Goal: Task Accomplishment & Management: Use online tool/utility

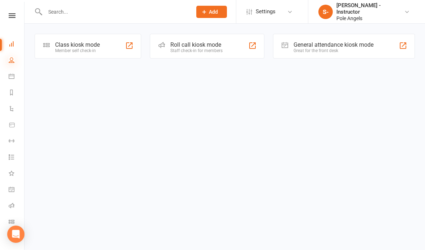
click at [13, 61] on icon at bounding box center [12, 60] width 6 height 6
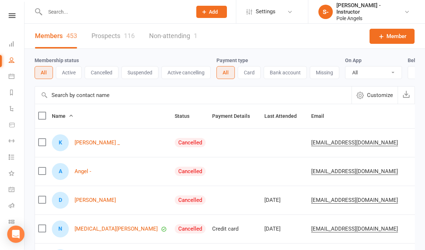
click at [84, 12] on input "text" at bounding box center [115, 12] width 144 height 10
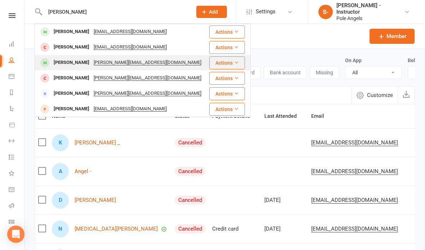
type input "[PERSON_NAME]"
click at [64, 62] on div "[PERSON_NAME]" at bounding box center [71, 63] width 40 height 10
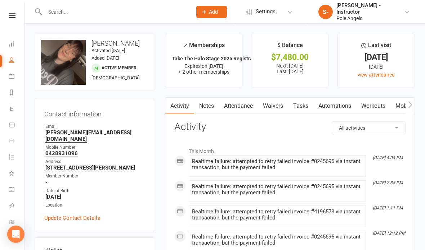
click at [209, 105] on link "Notes" at bounding box center [206, 106] width 25 height 17
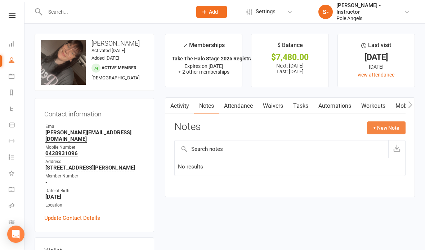
click at [388, 128] on button "+ New Note" at bounding box center [386, 128] width 38 height 13
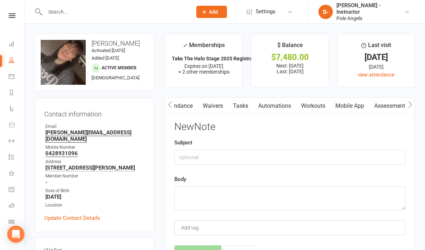
scroll to position [0, 60]
click at [316, 106] on link "Workouts" at bounding box center [312, 106] width 34 height 17
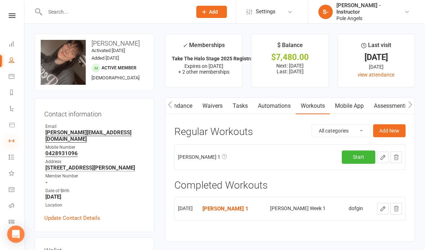
click at [14, 139] on icon at bounding box center [12, 141] width 6 height 6
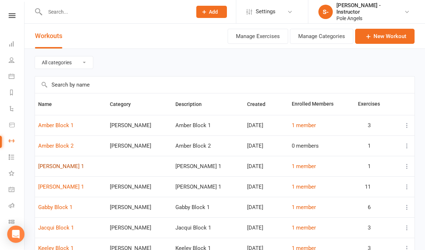
click at [54, 167] on link "[PERSON_NAME] 1" at bounding box center [61, 166] width 46 height 6
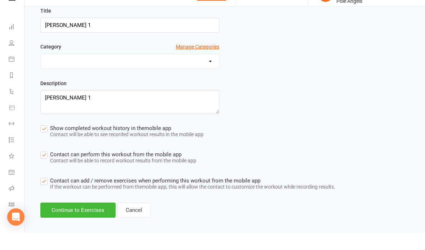
scroll to position [132, 0]
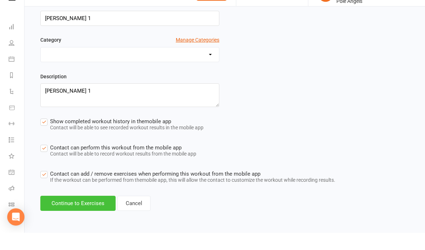
click at [94, 213] on button "Continue to Exercises" at bounding box center [77, 220] width 75 height 15
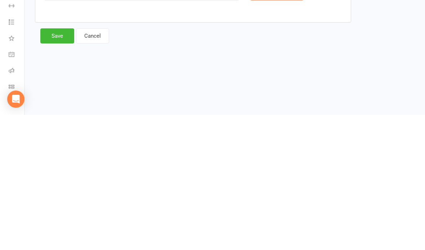
scroll to position [0, 0]
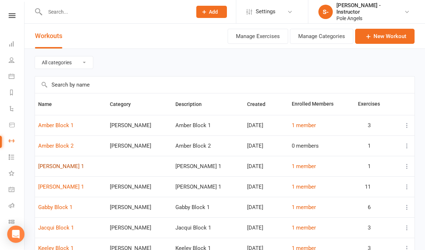
click at [61, 168] on link "[PERSON_NAME] 1" at bounding box center [61, 166] width 46 height 6
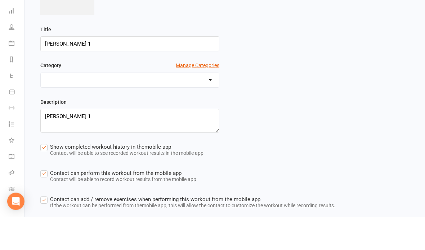
scroll to position [135, 0]
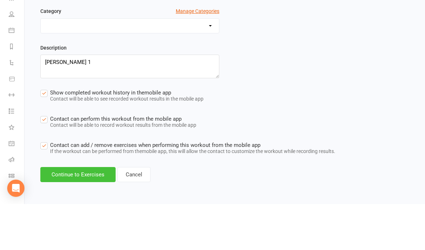
click at [98, 213] on button "Continue to Exercises" at bounding box center [77, 220] width 75 height 15
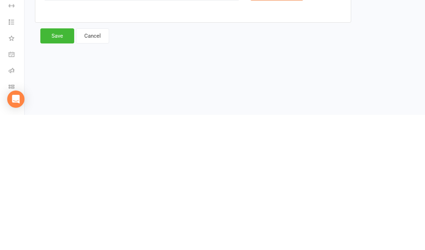
scroll to position [0, 0]
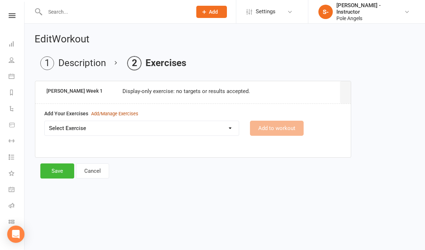
click at [118, 116] on div "Add/Manage Exercises" at bounding box center [114, 114] width 47 height 8
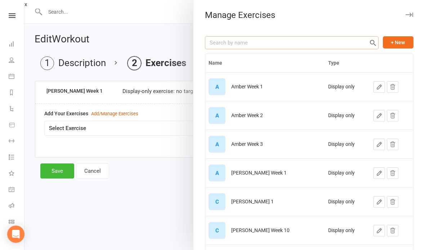
click at [250, 43] on input "text" at bounding box center [291, 42] width 173 height 13
click at [248, 174] on div "[PERSON_NAME] Week 1" at bounding box center [258, 173] width 55 height 5
click at [291, 42] on input "text" at bounding box center [291, 42] width 173 height 13
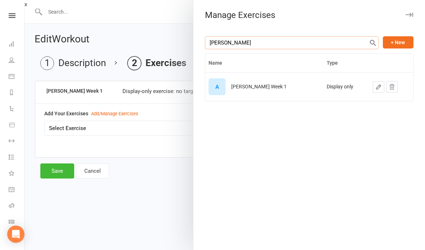
type input "[PERSON_NAME]"
click at [372, 89] on button "button" at bounding box center [378, 87] width 12 height 12
select select "display_only"
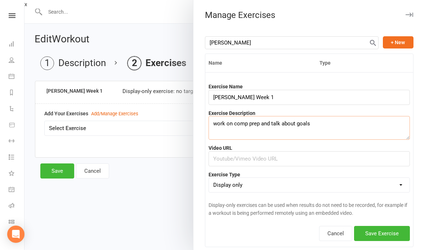
click at [324, 124] on textarea "work on comp prep and talk about goals" at bounding box center [308, 128] width 201 height 24
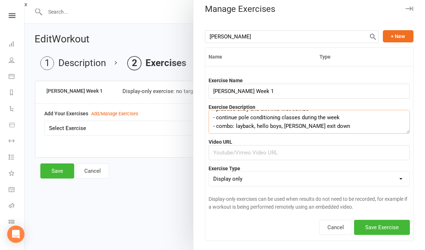
scroll to position [17, 0]
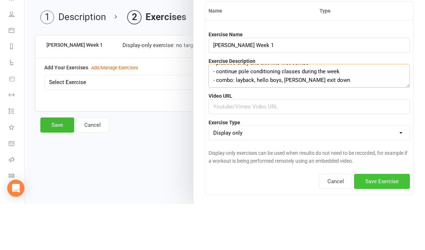
type textarea "work on comp prep and talk about goals - practice entry and exit into first com…"
click at [386, 220] on button "Save Exercise" at bounding box center [382, 227] width 56 height 15
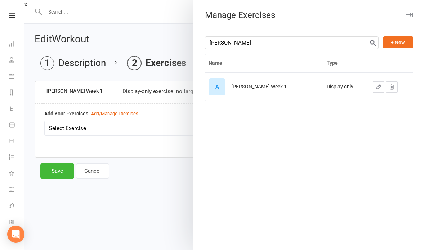
click at [375, 87] on icon "button" at bounding box center [378, 87] width 6 height 6
select select "display_only"
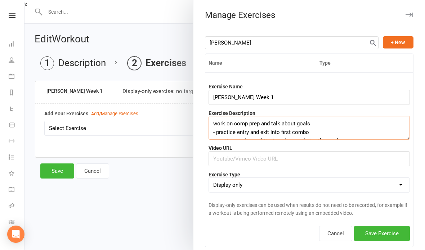
click at [222, 124] on textarea "work on comp prep and talk about goals - practice entry and exit into first com…" at bounding box center [308, 128] width 201 height 24
click at [221, 121] on textarea "work on comp prep and talk about goals - practice entry and exit into first com…" at bounding box center [308, 128] width 201 height 24
click at [221, 124] on textarea "work on comp prep and talk about goals - practice entry and exit into first com…" at bounding box center [308, 128] width 201 height 24
click at [219, 124] on textarea "work on comp prep and talk about goals - practice entry and exit into first com…" at bounding box center [308, 128] width 201 height 24
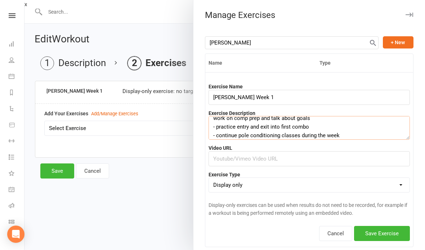
scroll to position [17, 0]
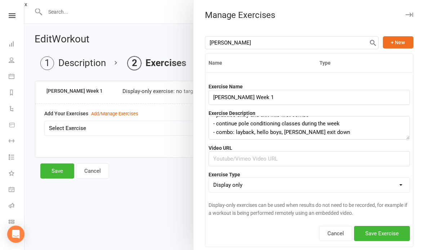
click at [421, 67] on div "[PERSON_NAME] + New Name Type Exercise Name [PERSON_NAME] Week 1 Exercise Descr…" at bounding box center [308, 144] width 231 height 227
click at [383, 231] on button "Save Exercise" at bounding box center [382, 233] width 56 height 15
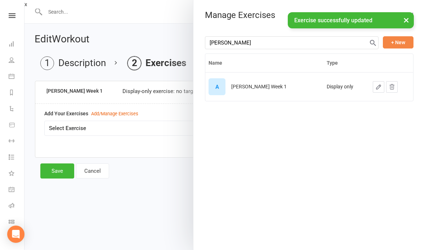
click at [403, 42] on button "+ New" at bounding box center [397, 42] width 31 height 12
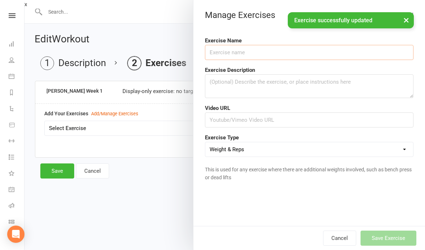
click at [244, 56] on input "text" at bounding box center [309, 52] width 208 height 15
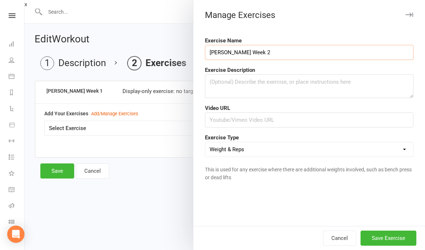
type input "[PERSON_NAME] Week 2"
click at [399, 150] on select "Weight & Reps Time / Distance Weights, Reps, Time & Distance Just Reps Display …" at bounding box center [309, 149] width 208 height 14
select select "display_only"
click at [399, 236] on button "Save Exercise" at bounding box center [388, 238] width 56 height 15
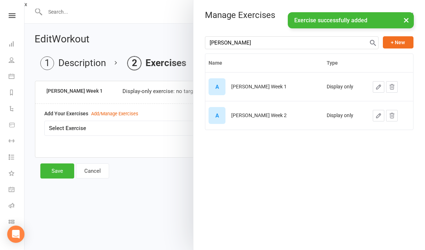
click at [375, 114] on icon "button" at bounding box center [378, 116] width 6 height 6
select select "display_only"
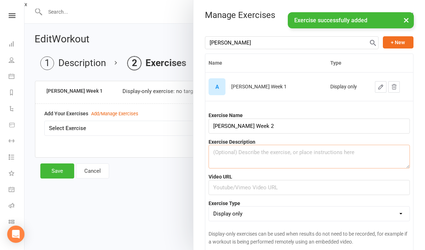
click at [257, 155] on textarea at bounding box center [308, 157] width 201 height 24
click at [229, 155] on textarea at bounding box center [308, 157] width 201 height 24
paste textarea "work on comp prep and talk about goals - practice entry and exit into first com…"
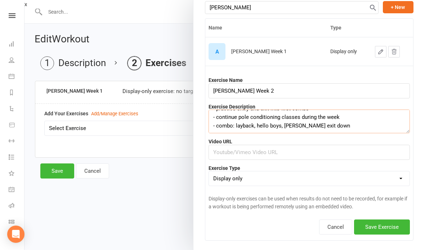
scroll to position [35, 0]
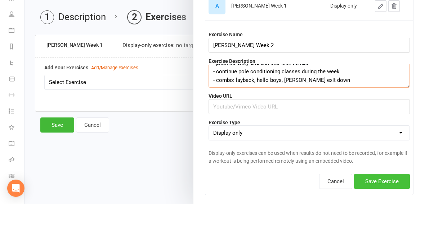
type textarea "work on comp prep and talk about goals - practice entry and exit into first com…"
click at [385, 220] on button "Save Exercise" at bounding box center [382, 227] width 56 height 15
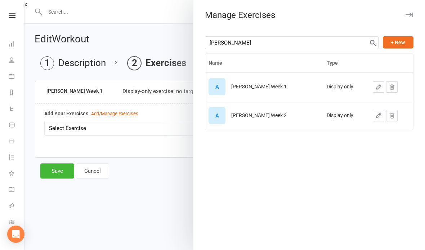
click at [150, 160] on div at bounding box center [224, 125] width 400 height 250
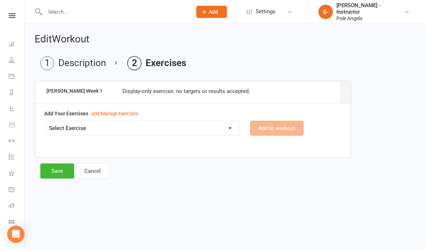
click at [220, 129] on select "Select Exercise [PERSON_NAME] 1 [PERSON_NAME] Week 2 [PERSON_NAME] 3 [PERSON_NA…" at bounding box center [142, 128] width 194 height 14
select select "12797"
click at [291, 130] on button "Add to workout" at bounding box center [277, 128] width 54 height 15
select select
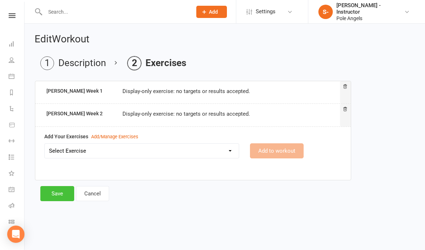
click at [56, 192] on button "Save" at bounding box center [57, 193] width 34 height 15
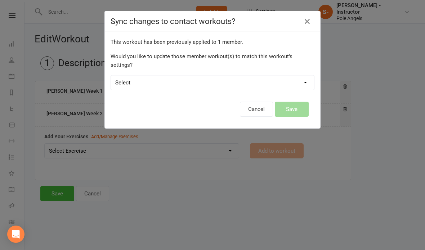
click at [304, 76] on select "Select Leave member workouts unchanged Sync workout + exercise settings to memb…" at bounding box center [212, 83] width 203 height 14
select select "workout_and_exercises"
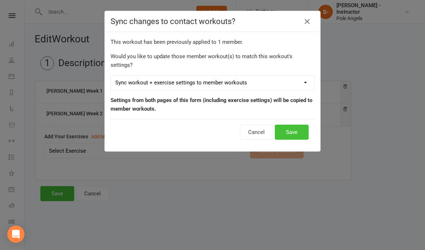
click at [296, 125] on button "Save" at bounding box center [291, 132] width 34 height 15
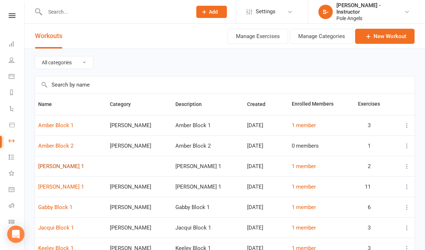
click at [56, 168] on link "[PERSON_NAME] 1" at bounding box center [61, 166] width 46 height 6
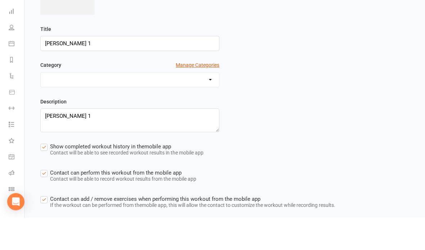
scroll to position [135, 0]
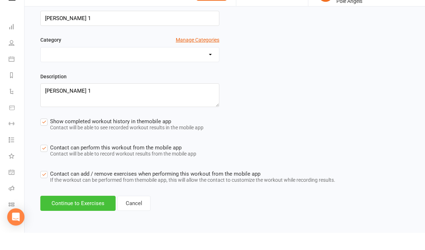
click at [88, 213] on button "Continue to Exercises" at bounding box center [77, 220] width 75 height 15
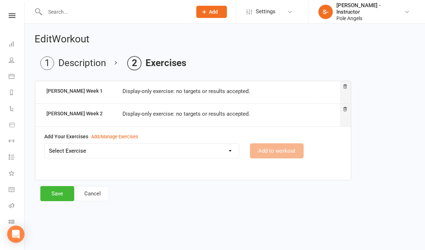
scroll to position [0, 0]
click at [12, 62] on icon at bounding box center [12, 60] width 6 height 6
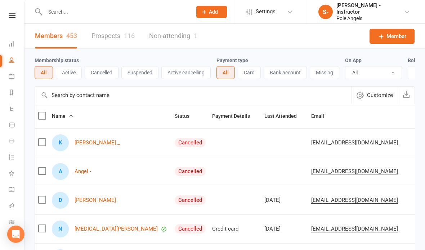
click at [95, 12] on input "text" at bounding box center [115, 12] width 144 height 10
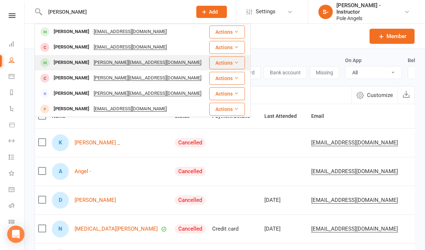
type input "[PERSON_NAME]"
click at [67, 64] on div "[PERSON_NAME]" at bounding box center [71, 63] width 40 height 10
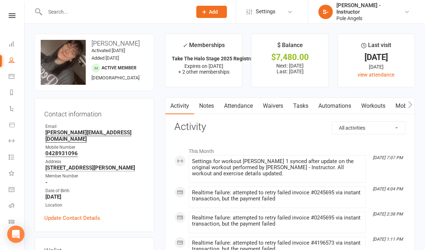
click at [374, 104] on link "Workouts" at bounding box center [373, 106] width 34 height 17
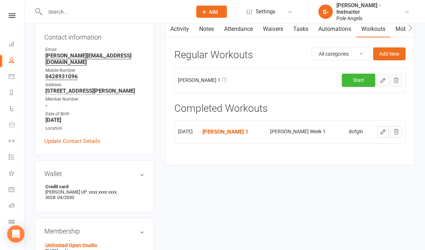
scroll to position [77, 0]
click at [382, 129] on icon at bounding box center [382, 132] width 6 height 6
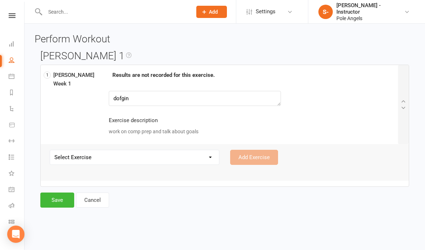
click at [206, 156] on select "Select Exercise [PERSON_NAME] 1 [PERSON_NAME] Week 2 [PERSON_NAME] 3 [PERSON_NA…" at bounding box center [134, 157] width 169 height 14
select select "12797"
click at [158, 97] on textarea "dofgin" at bounding box center [195, 98] width 172 height 15
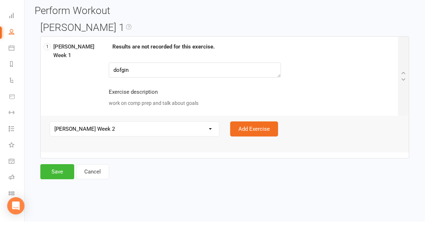
click at [206, 150] on select "[PERSON_NAME] 1 [PERSON_NAME] 2 [PERSON_NAME] 3 [PERSON_NAME] 1 [PERSON_NAME] 2…" at bounding box center [134, 157] width 169 height 14
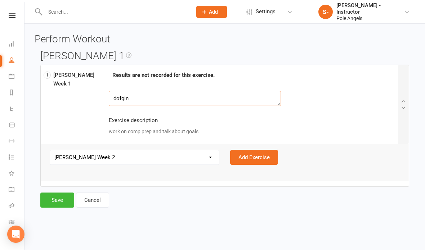
click at [203, 94] on textarea "dofgin" at bounding box center [195, 98] width 172 height 15
type textarea "d"
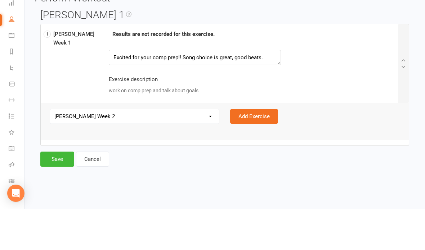
click at [204, 150] on select "[PERSON_NAME] 1 [PERSON_NAME] 2 [PERSON_NAME] 3 [PERSON_NAME] 1 [PERSON_NAME] 2…" at bounding box center [134, 157] width 169 height 14
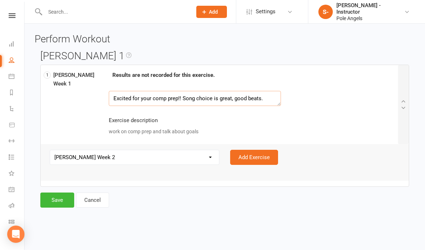
click at [273, 95] on textarea "Excited for your comp prep!! Song choice is great, good beats." at bounding box center [195, 98] width 172 height 15
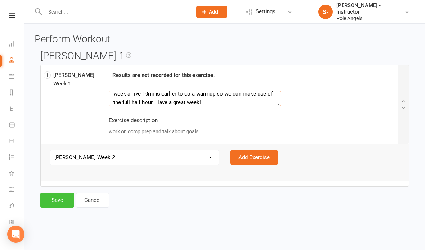
type textarea "Excited for your comp prep!! Song choice is great, good beats. Continue to work…"
click at [61, 194] on button "Save" at bounding box center [57, 200] width 34 height 15
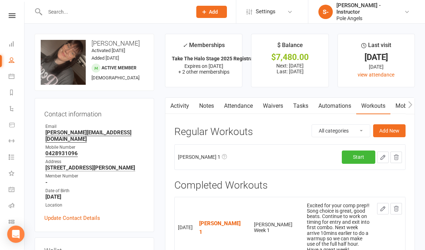
click at [381, 206] on icon at bounding box center [382, 209] width 6 height 6
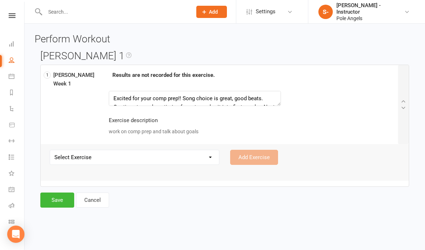
select select "12797"
click at [234, 207] on div "Perform Workout [PERSON_NAME] 1 1 [PERSON_NAME] 1 Results are not recorded for …" at bounding box center [224, 119] width 400 height 190
click at [50, 202] on button "Save" at bounding box center [57, 200] width 34 height 15
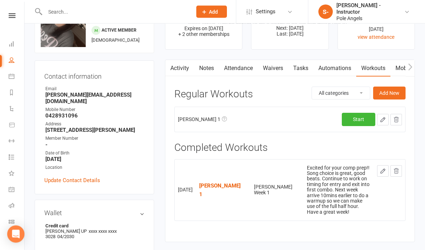
scroll to position [38, 0]
click at [14, 143] on link "Workouts" at bounding box center [17, 142] width 16 height 16
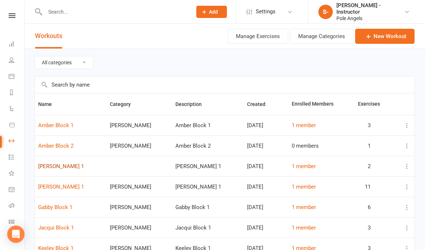
click at [63, 167] on link "[PERSON_NAME] 1" at bounding box center [61, 166] width 46 height 6
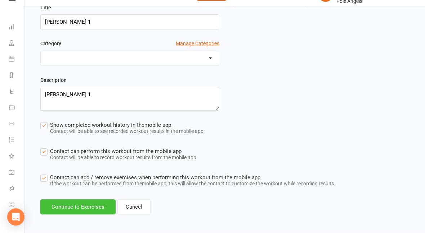
click at [92, 217] on button "Continue to Exercises" at bounding box center [77, 224] width 75 height 15
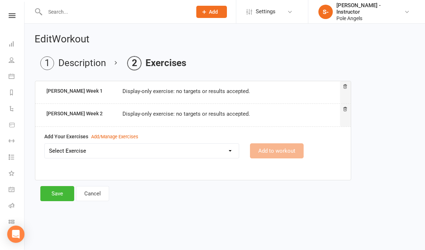
click at [204, 150] on select "Select Exercise [PERSON_NAME] 1 [PERSON_NAME] Week 2 [PERSON_NAME] 3 [PERSON_NA…" at bounding box center [142, 151] width 194 height 14
select select "12797"
click at [287, 153] on button "Add to workout" at bounding box center [277, 151] width 54 height 15
select select
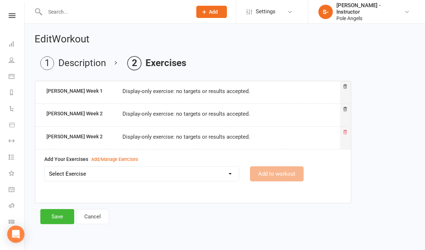
click at [345, 131] on icon at bounding box center [344, 132] width 5 height 5
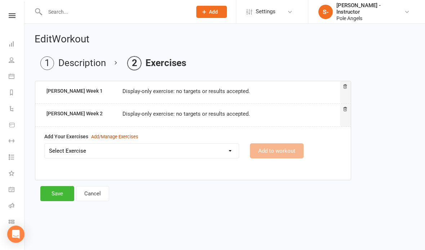
click at [119, 137] on div "Add/Manage Exercises" at bounding box center [114, 137] width 47 height 8
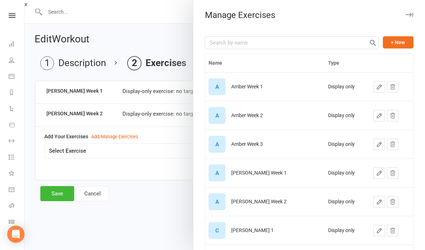
click at [376, 201] on icon "button" at bounding box center [379, 202] width 6 height 6
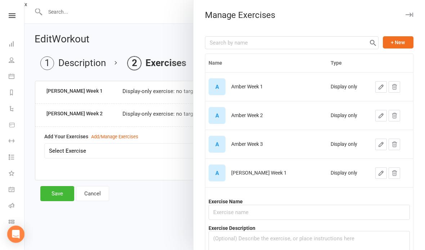
type input "[PERSON_NAME] Week 2"
type textarea "work on comp prep and talk about goals - practice entry and exit into first com…"
select select "display_only"
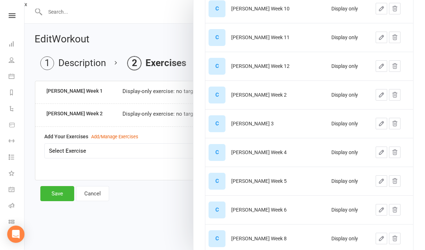
scroll to position [397, 0]
click at [55, 194] on div at bounding box center [224, 125] width 400 height 250
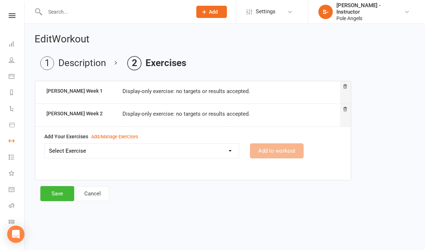
click at [12, 146] on link "Workouts" at bounding box center [17, 142] width 16 height 16
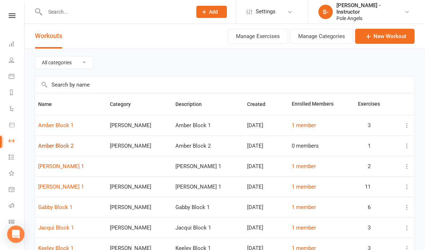
click at [54, 149] on link "Amber Block 2" at bounding box center [55, 146] width 35 height 6
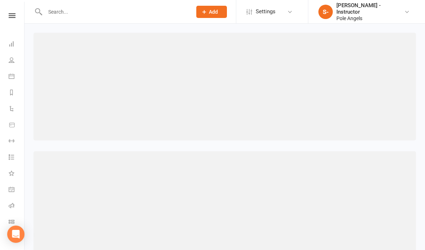
select select "488"
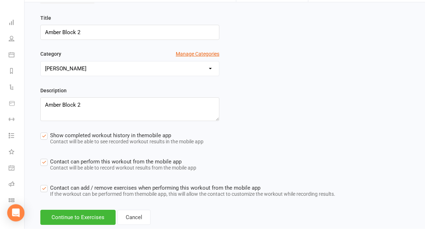
scroll to position [135, 0]
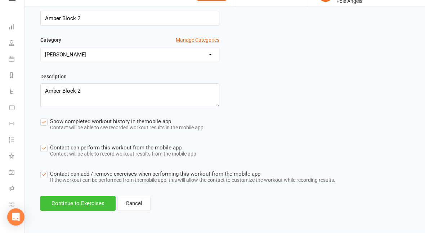
click at [88, 213] on button "Continue to Exercises" at bounding box center [77, 220] width 75 height 15
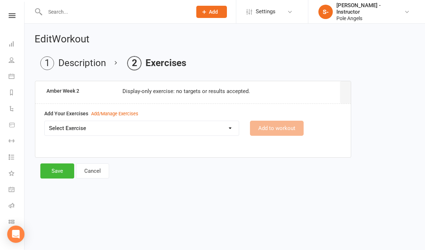
scroll to position [0, 0]
click at [15, 62] on link "People" at bounding box center [17, 61] width 16 height 16
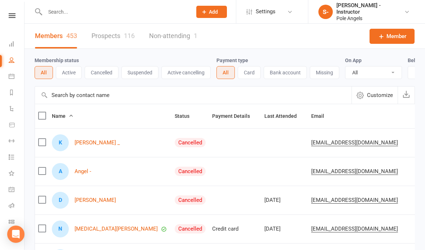
click at [104, 14] on input "text" at bounding box center [115, 12] width 144 height 10
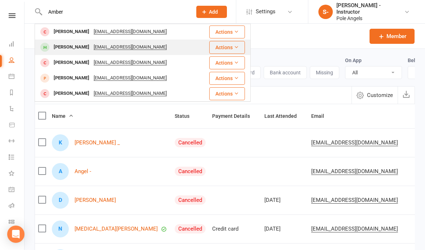
type input "Amber"
click at [73, 48] on div "[PERSON_NAME]" at bounding box center [71, 47] width 40 height 10
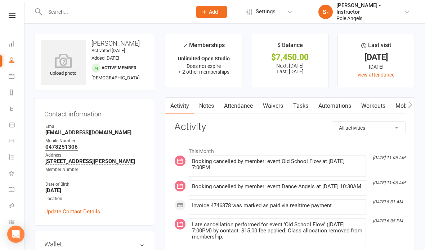
click at [372, 103] on link "Workouts" at bounding box center [373, 106] width 34 height 17
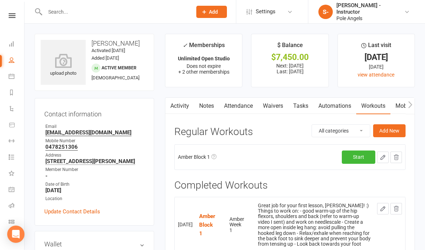
click at [183, 104] on link "Activity" at bounding box center [179, 106] width 29 height 17
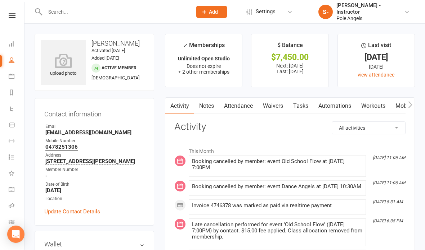
click at [373, 102] on link "Workouts" at bounding box center [373, 106] width 34 height 17
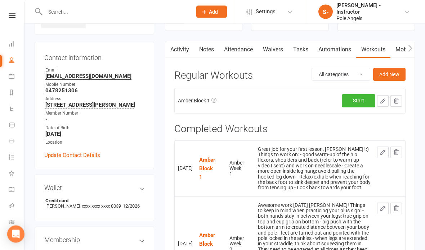
scroll to position [56, 0]
click at [14, 141] on icon at bounding box center [12, 141] width 6 height 6
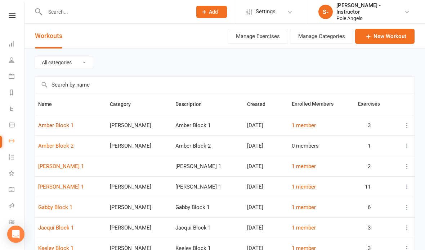
click at [58, 126] on link "Amber Block 1" at bounding box center [55, 125] width 35 height 6
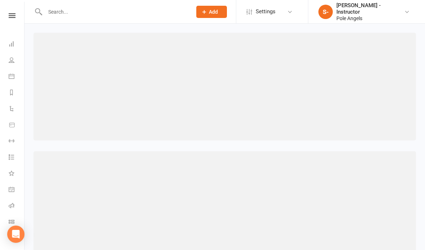
select select "488"
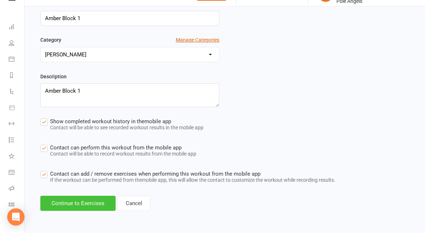
click at [81, 213] on button "Continue to Exercises" at bounding box center [77, 220] width 75 height 15
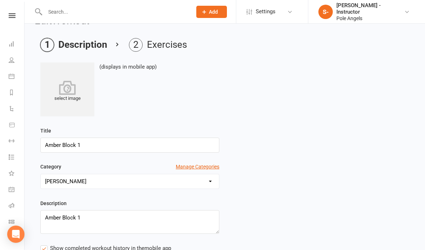
scroll to position [1, 0]
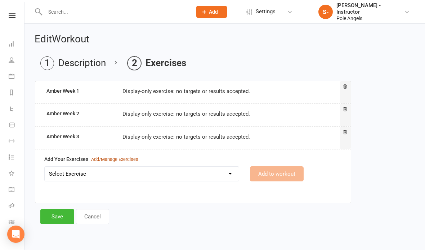
click at [117, 159] on div "Add/Manage Exercises" at bounding box center [114, 160] width 47 height 8
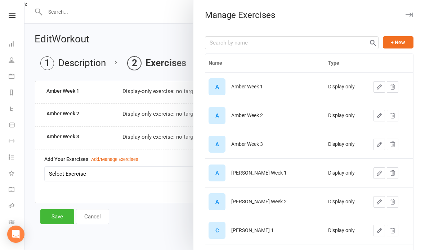
click at [377, 89] on icon "button" at bounding box center [379, 87] width 4 height 4
select select "display_only"
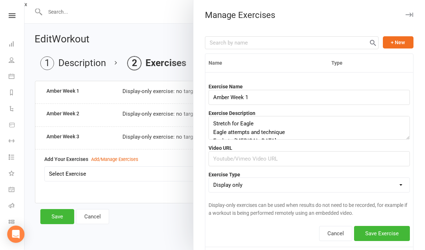
scroll to position [0, 0]
click at [336, 226] on button "Cancel" at bounding box center [335, 233] width 33 height 15
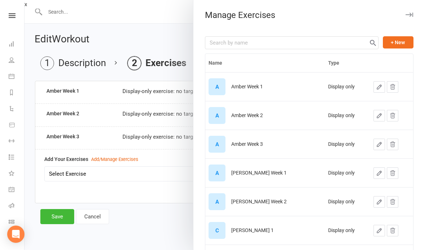
click at [95, 217] on div at bounding box center [224, 125] width 400 height 250
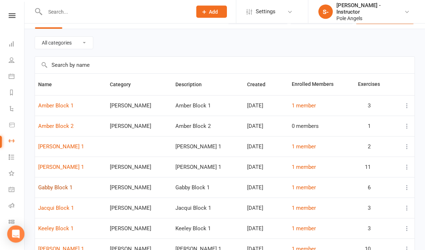
click at [64, 190] on link "Gabby Block 1" at bounding box center [55, 188] width 34 height 6
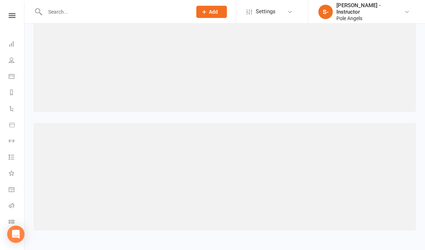
select select "478"
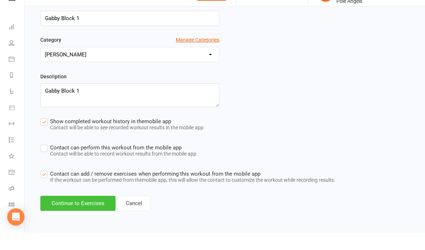
click at [91, 213] on button "Continue to Exercises" at bounding box center [77, 220] width 75 height 15
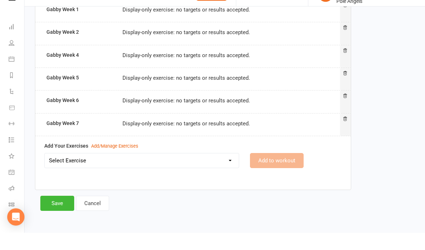
scroll to position [40, 0]
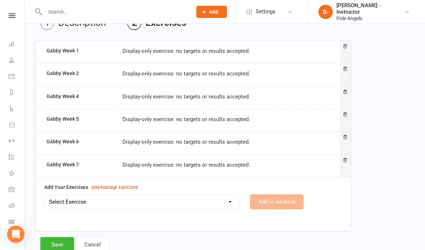
click at [117, 190] on div "Add/Manage Exercises" at bounding box center [114, 188] width 47 height 8
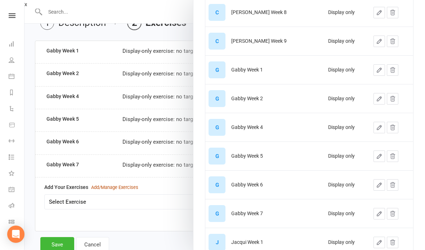
scroll to position [480, 0]
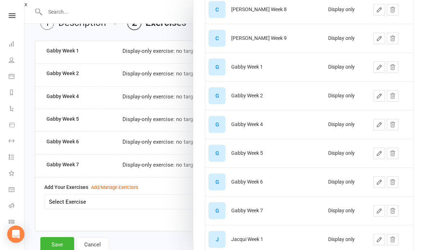
click at [376, 214] on icon "button" at bounding box center [379, 211] width 6 height 6
select select "display_only"
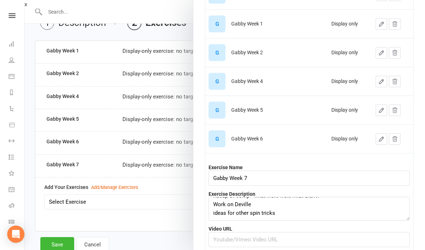
scroll to position [523, 0]
click at [378, 140] on icon "button" at bounding box center [381, 140] width 6 height 6
select select "display_only"
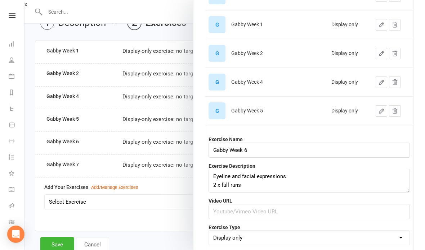
click at [165, 244] on div at bounding box center [224, 125] width 400 height 250
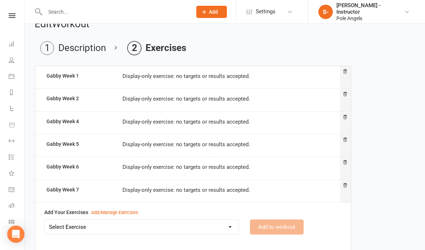
scroll to position [0, 0]
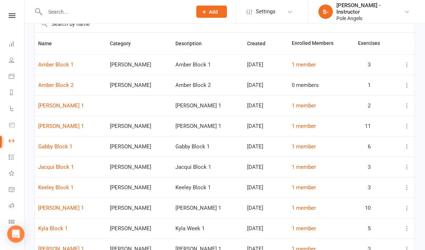
scroll to position [63, 0]
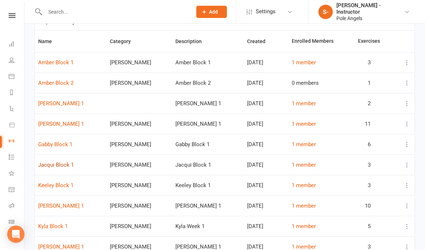
click at [66, 167] on link "Jacqui Block 1" at bounding box center [56, 165] width 36 height 6
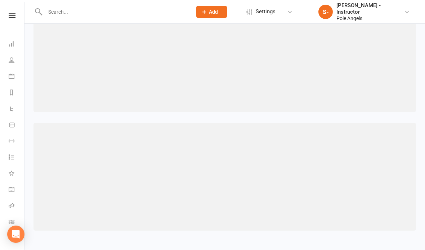
select select "508"
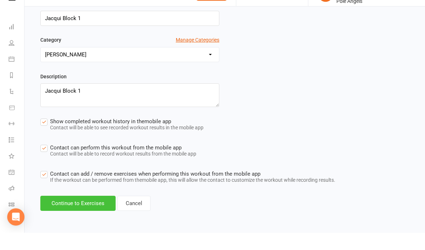
click at [88, 213] on button "Continue to Exercises" at bounding box center [77, 220] width 75 height 15
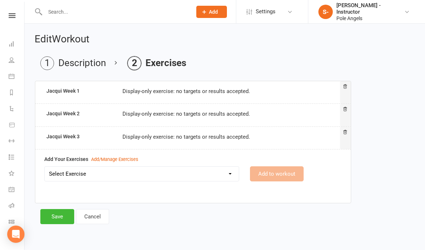
scroll to position [1, 0]
click at [115, 159] on div "Add/Manage Exercises" at bounding box center [114, 160] width 47 height 8
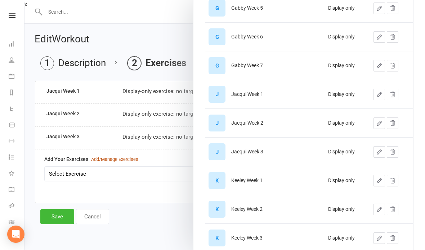
scroll to position [646, 0]
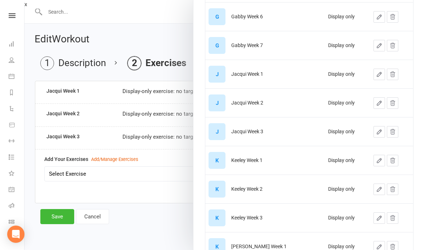
click at [377, 133] on icon "button" at bounding box center [379, 132] width 4 height 4
select select "display_only"
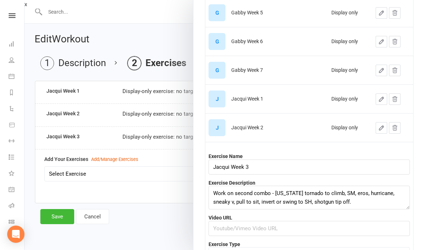
scroll to position [620, 0]
click at [379, 100] on icon "button" at bounding box center [381, 100] width 4 height 4
select select "display_only"
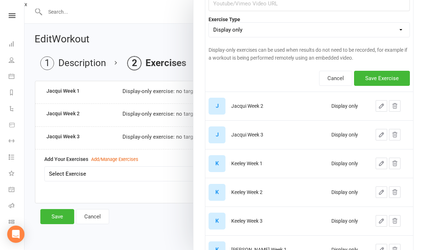
scroll to position [789, 0]
click at [379, 104] on icon "button" at bounding box center [381, 105] width 4 height 4
select select "display_only"
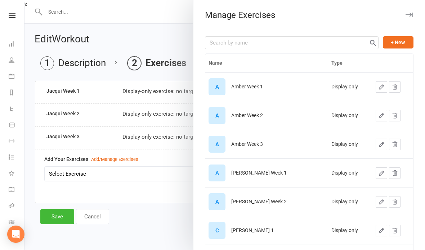
scroll to position [0, 0]
click at [89, 218] on div at bounding box center [224, 125] width 400 height 250
